Goal: Task Accomplishment & Management: Use online tool/utility

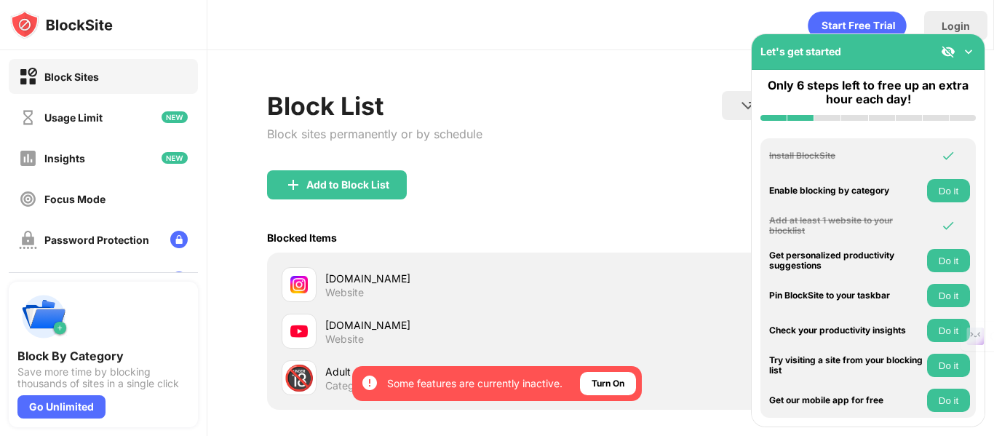
click at [970, 49] on img at bounding box center [969, 51] width 15 height 15
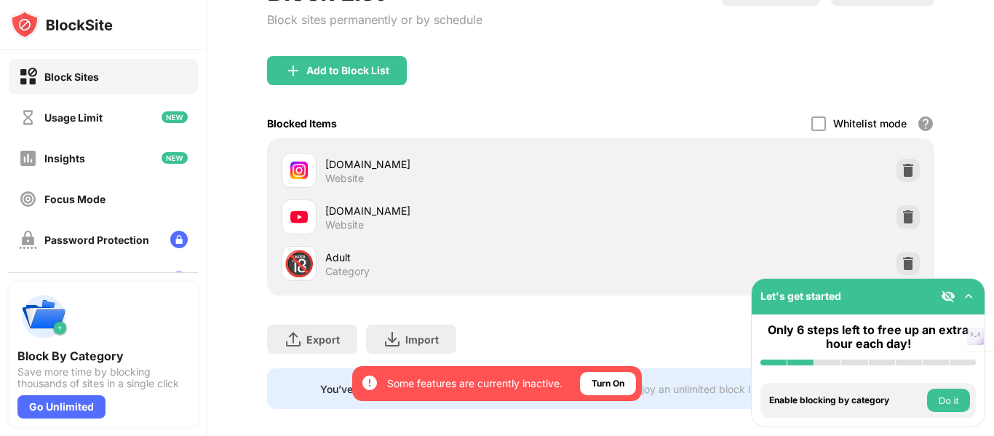
scroll to position [115, 0]
click at [901, 172] on img at bounding box center [908, 169] width 15 height 15
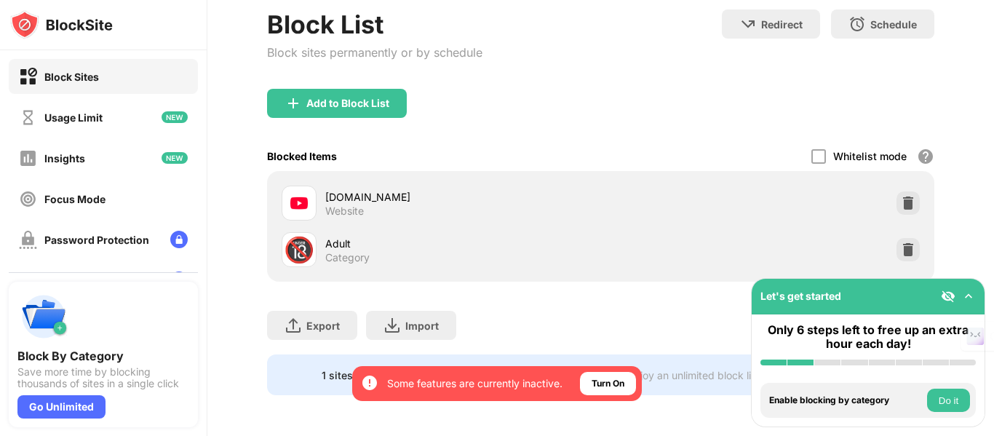
scroll to position [92, 0]
click at [336, 108] on div "Add to Block List" at bounding box center [601, 115] width 668 height 52
click at [334, 98] on div "Add to Block List" at bounding box center [347, 104] width 83 height 12
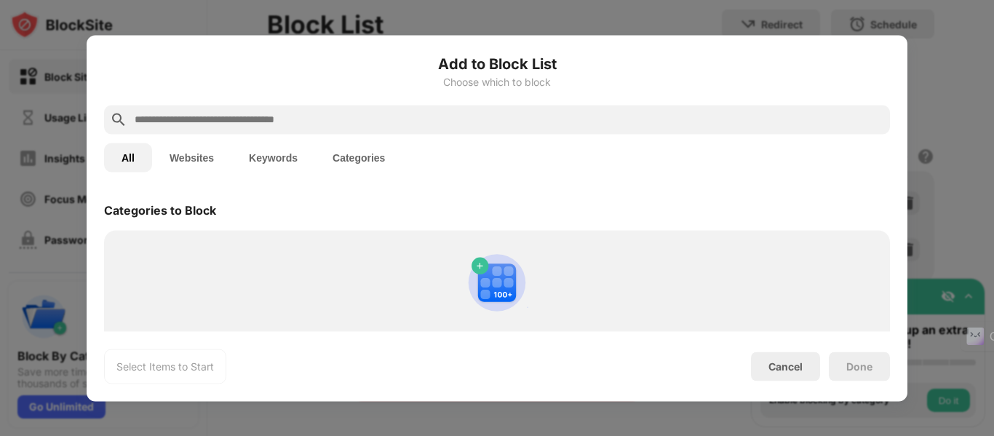
click at [298, 116] on input "text" at bounding box center [508, 119] width 751 height 17
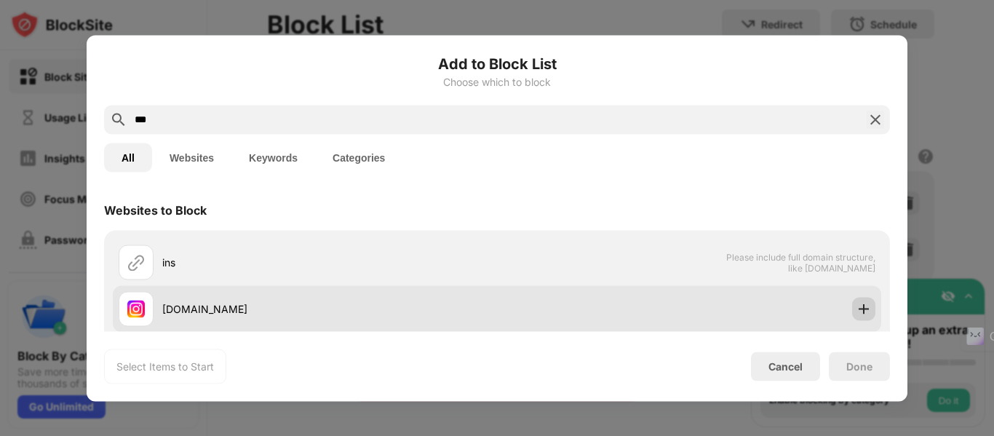
type input "***"
click at [857, 310] on img at bounding box center [864, 308] width 15 height 15
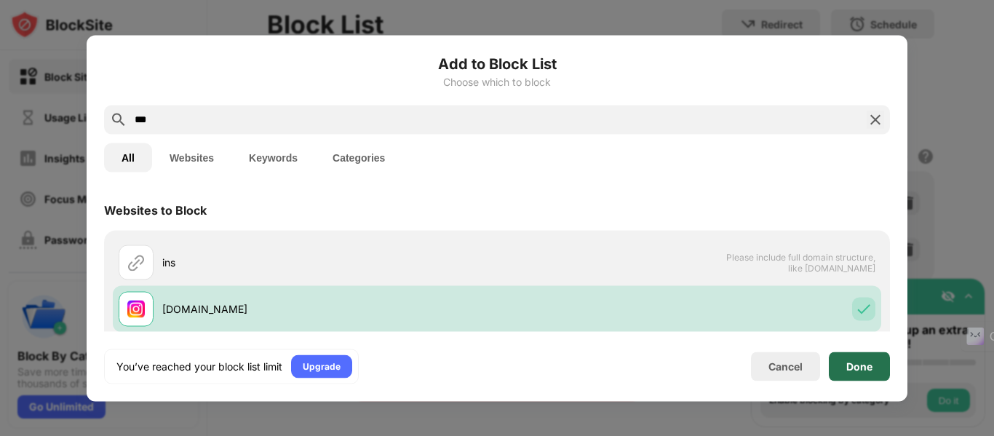
click at [855, 371] on div "Done" at bounding box center [860, 366] width 26 height 12
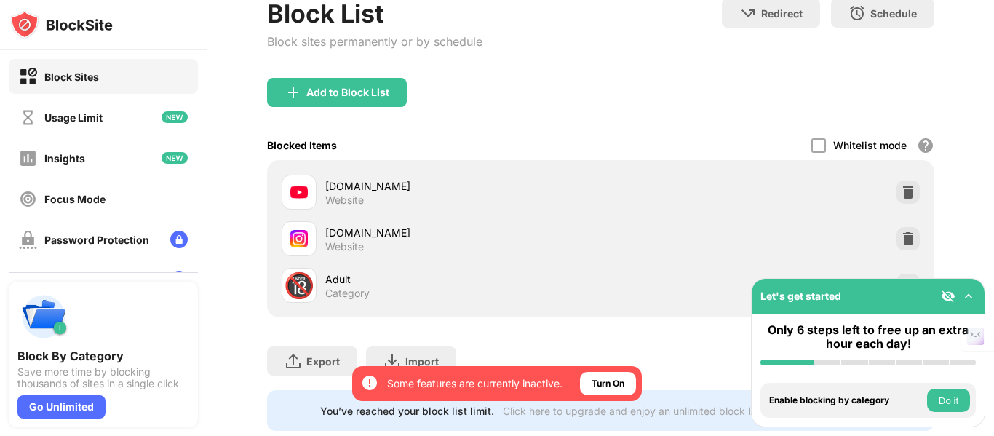
scroll to position [115, 0]
